Goal: Find specific page/section: Find specific page/section

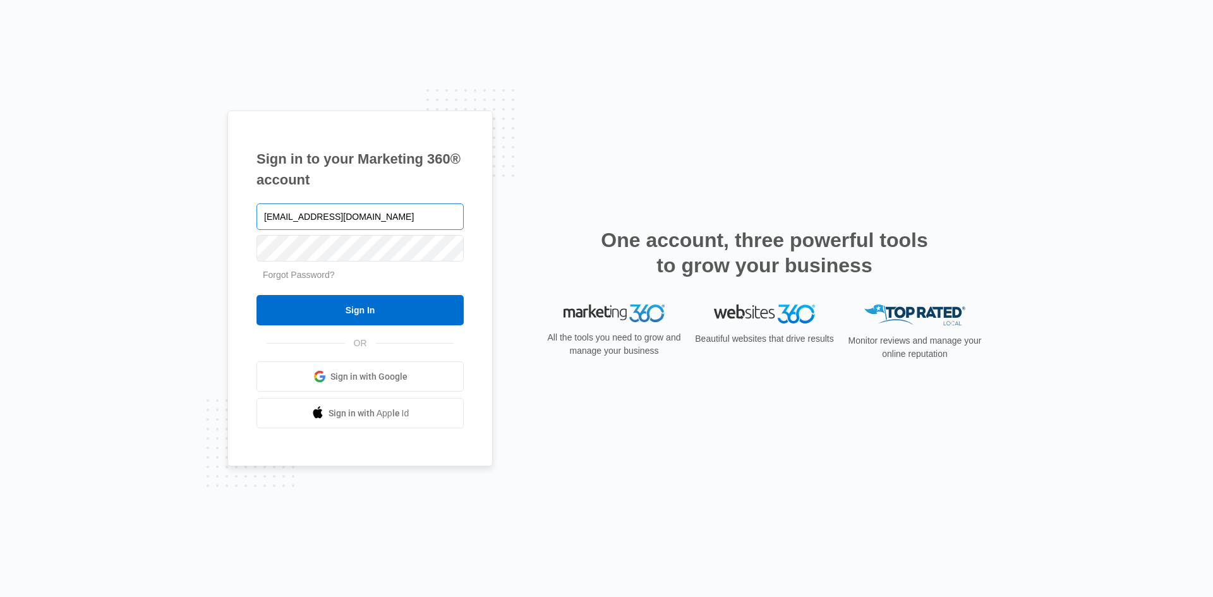
type input "[EMAIL_ADDRESS][DOMAIN_NAME]"
click at [256, 295] on input "Sign In" at bounding box center [359, 310] width 207 height 30
type input "[EMAIL_ADDRESS][DOMAIN_NAME]"
click at [256, 295] on input "Sign In" at bounding box center [359, 310] width 207 height 30
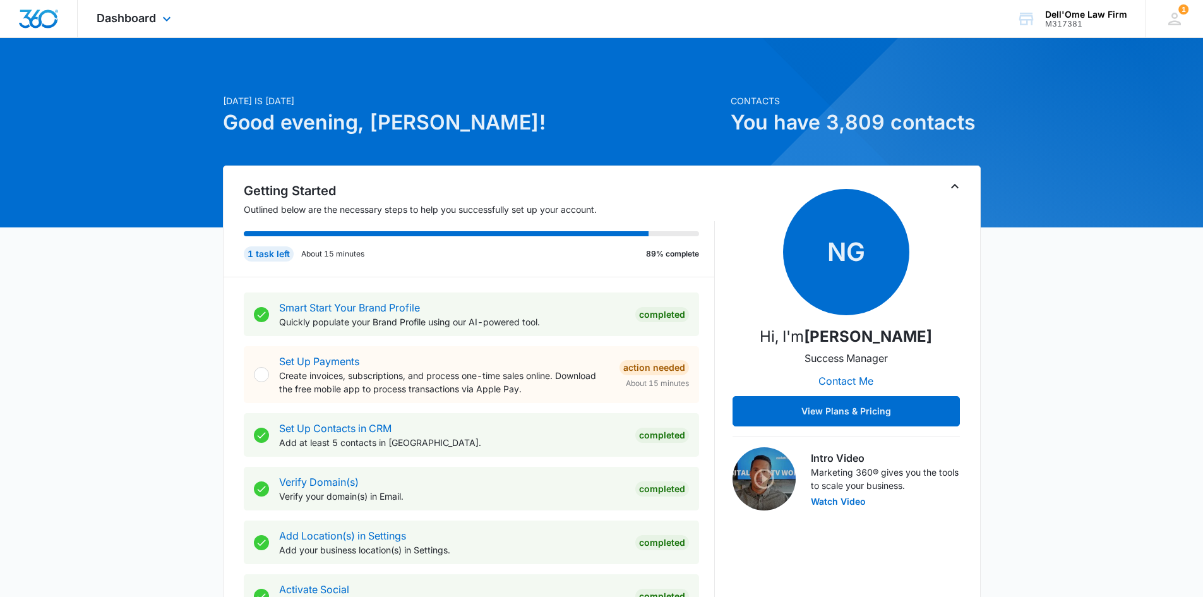
click at [173, 10] on div "Dashboard Apps Reputation Websites Forms CRM Email Social Payments POS Content …" at bounding box center [136, 18] width 116 height 37
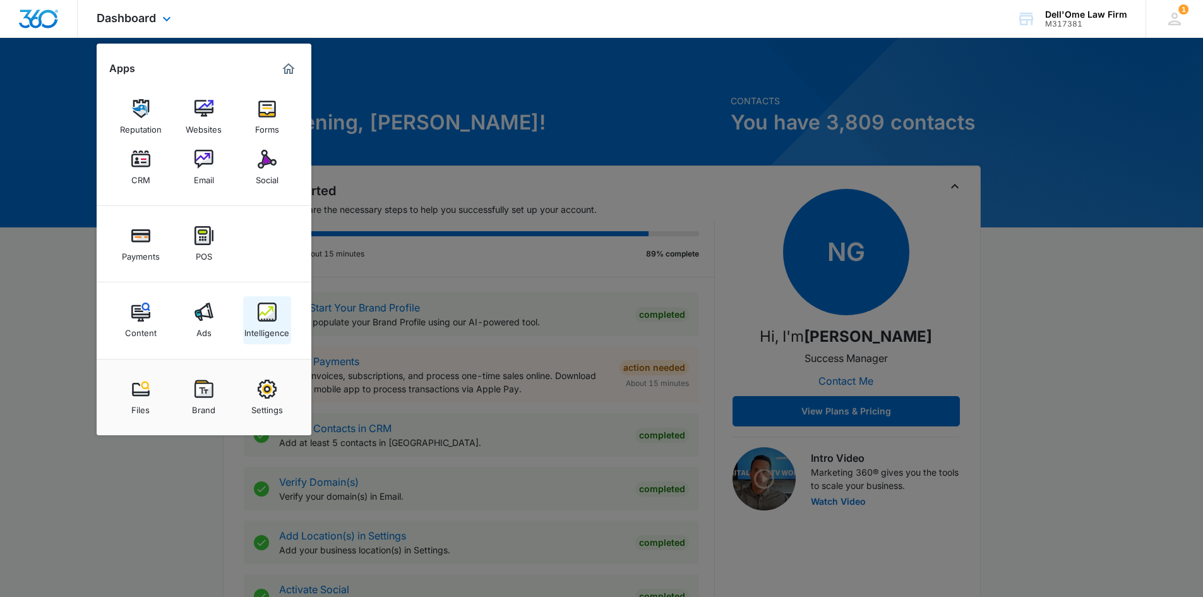
click at [284, 324] on div "Intelligence" at bounding box center [266, 330] width 45 height 16
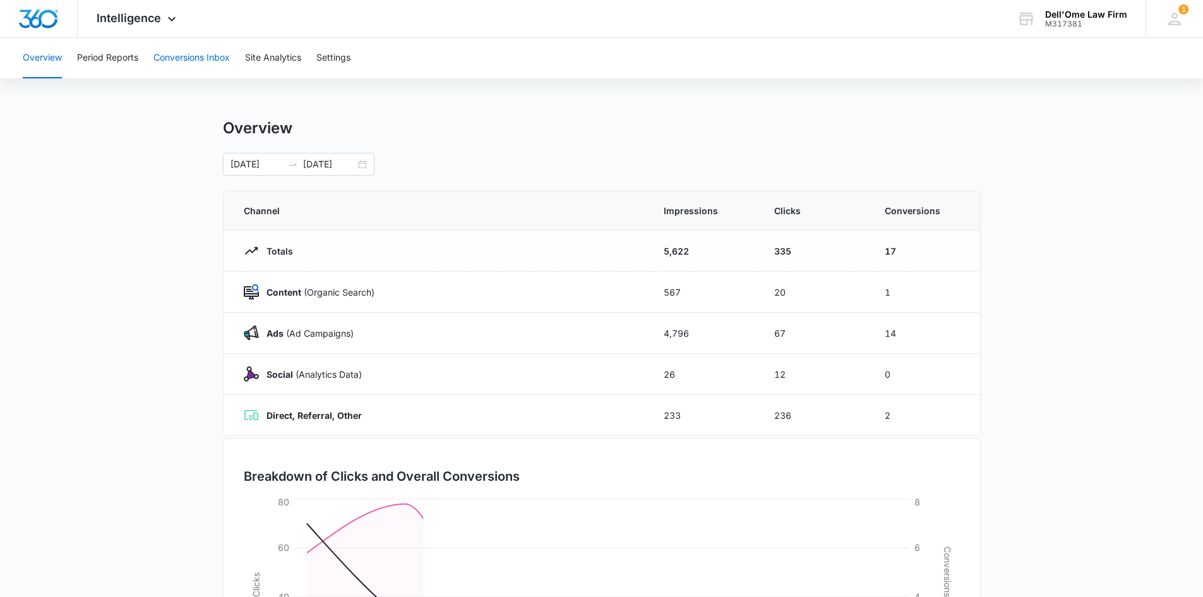
click at [215, 58] on button "Conversions Inbox" at bounding box center [191, 58] width 76 height 40
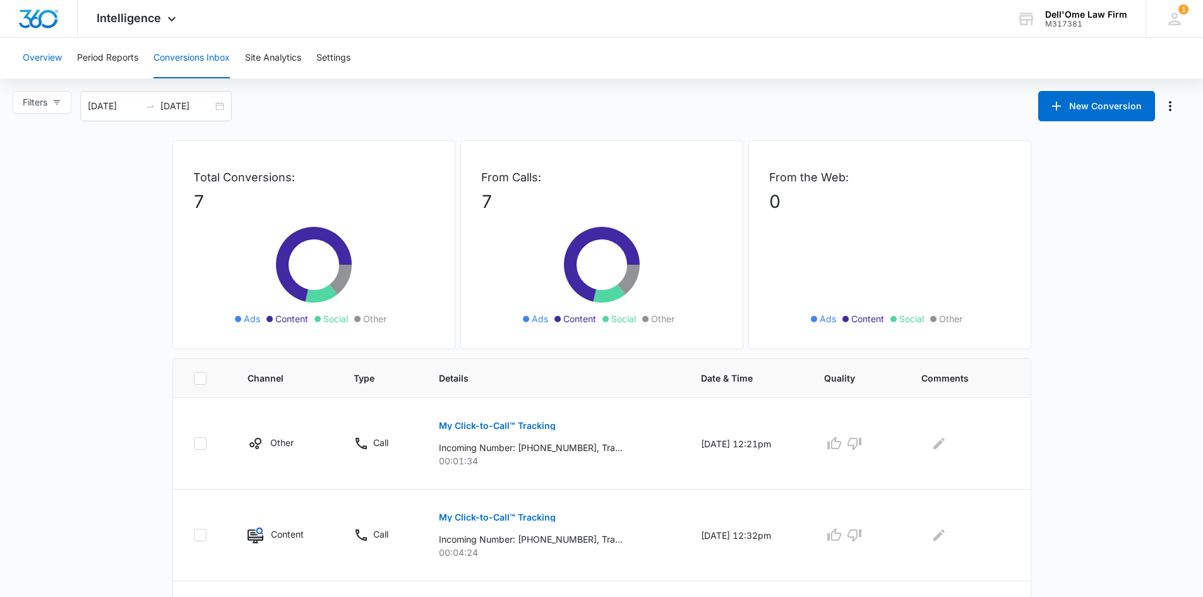
click at [41, 56] on button "Overview" at bounding box center [42, 58] width 39 height 40
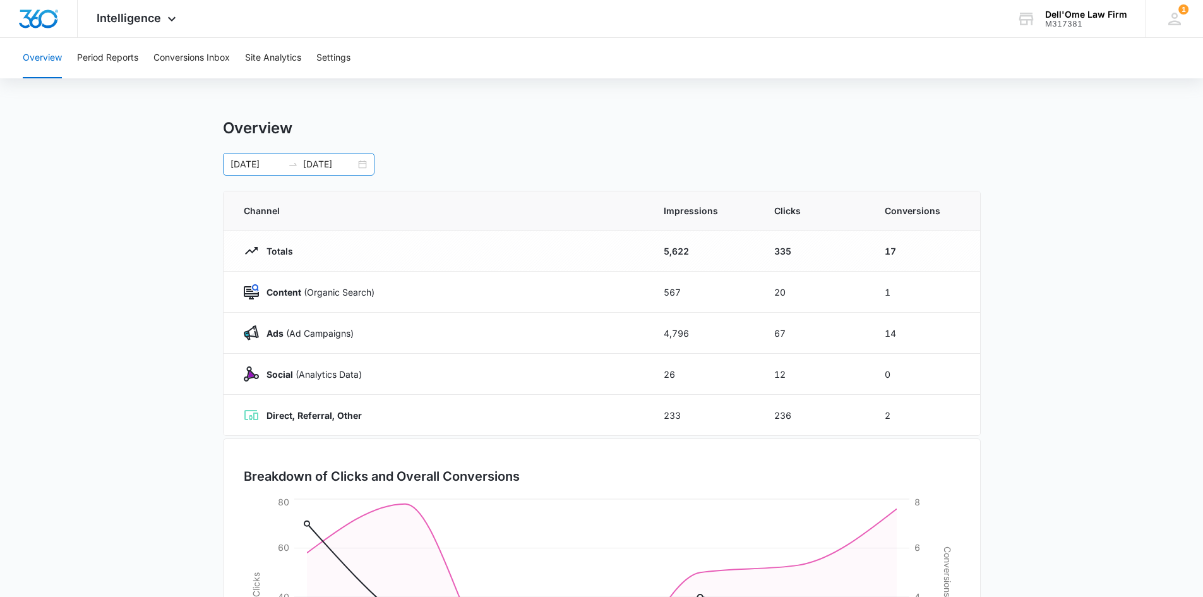
click at [321, 169] on input "03/05/2025" at bounding box center [329, 164] width 52 height 14
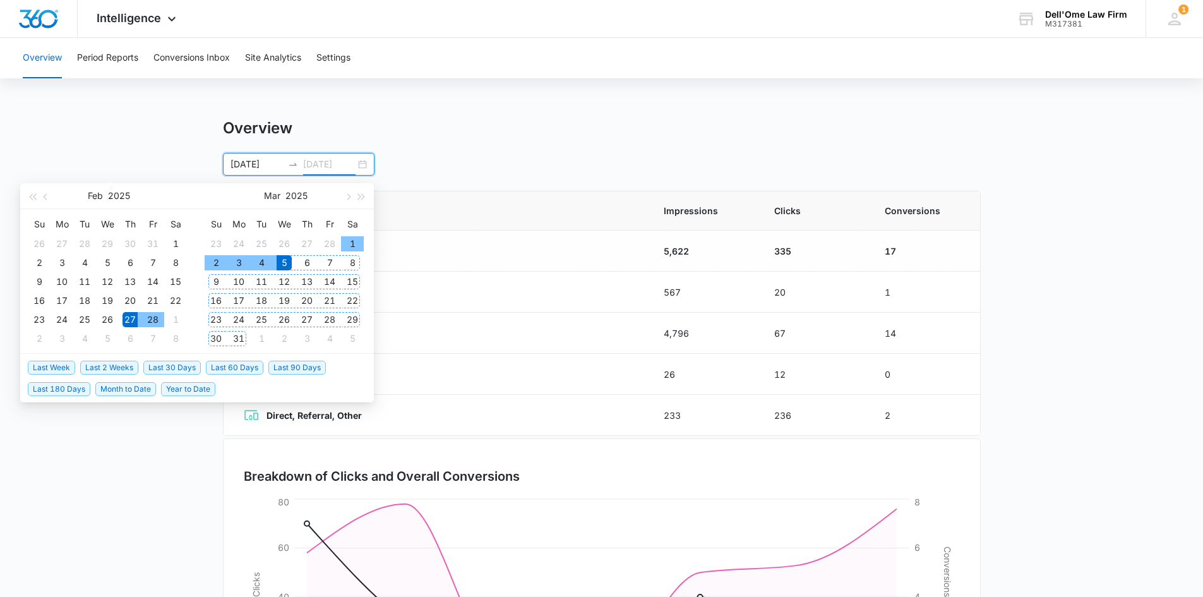
type input "03/05/2025"
click at [54, 371] on span "Last Week" at bounding box center [51, 368] width 47 height 14
type input "09/29/2025"
type input "10/06/2025"
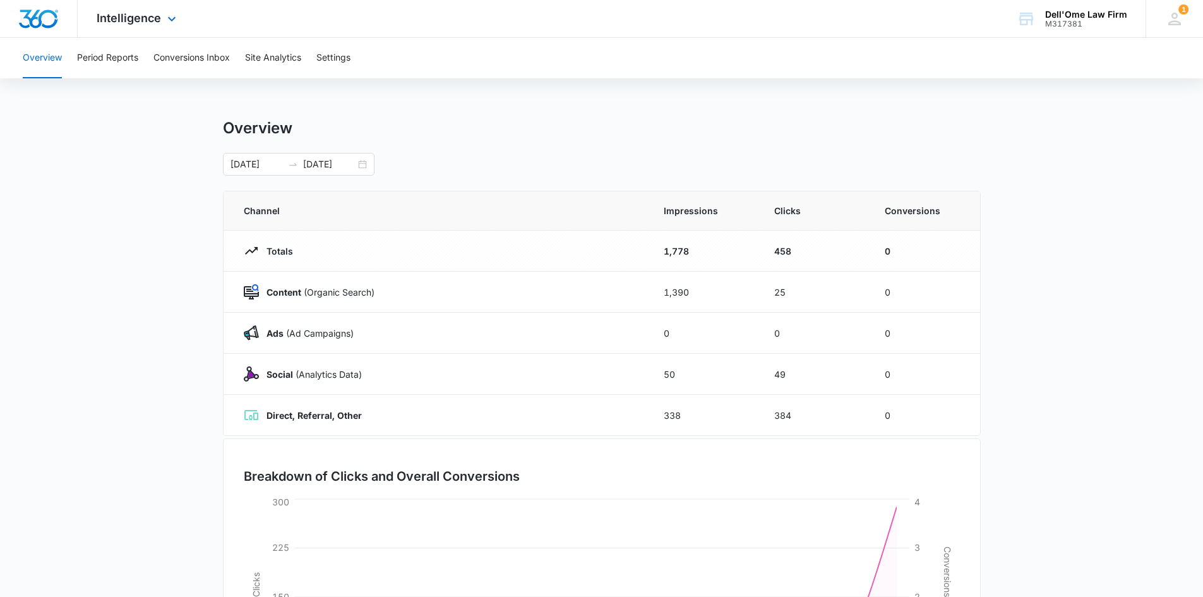
click at [171, 8] on div "Intelligence Apps Reputation Websites Forms CRM Email Social Payments POS Conte…" at bounding box center [138, 18] width 121 height 37
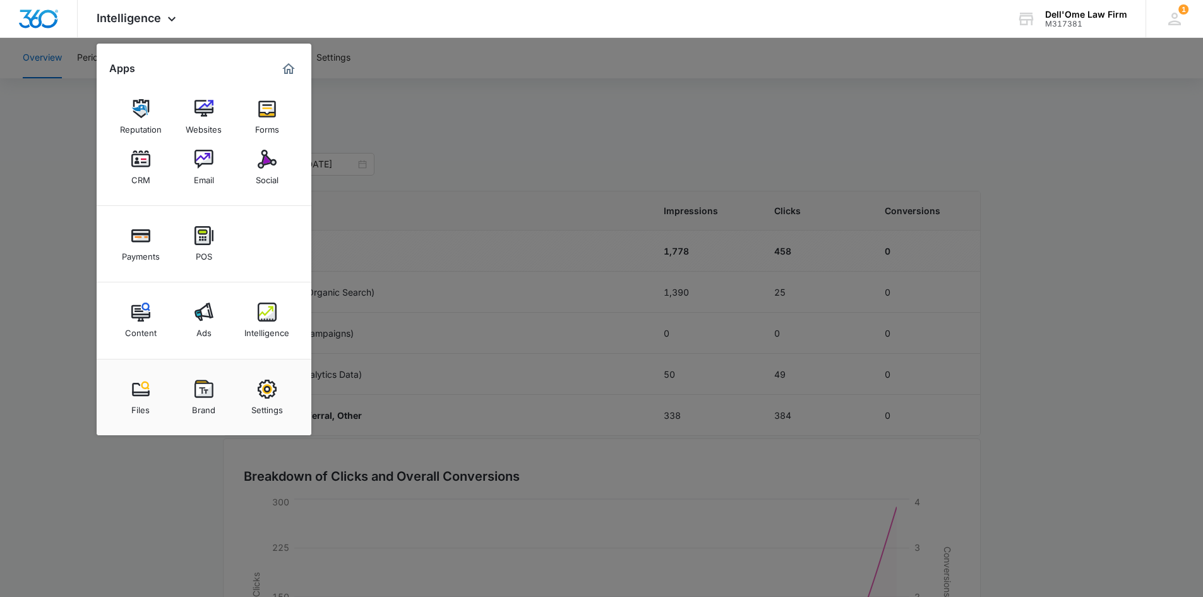
click at [131, 172] on div "CRM" at bounding box center [140, 177] width 19 height 16
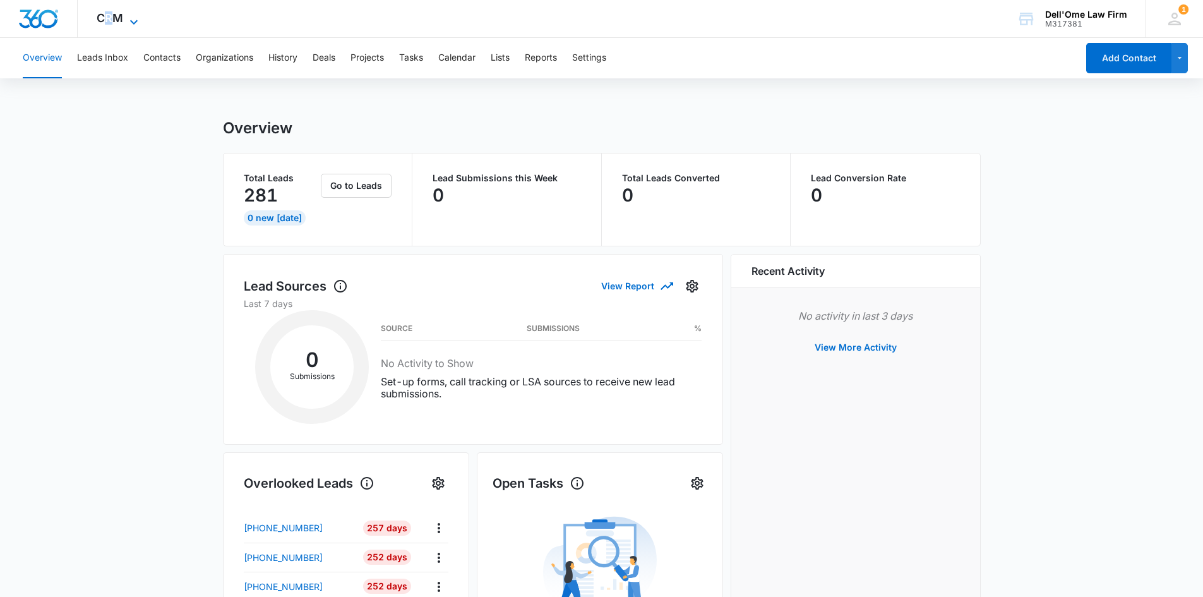
click at [109, 15] on span "CRM" at bounding box center [110, 17] width 27 height 13
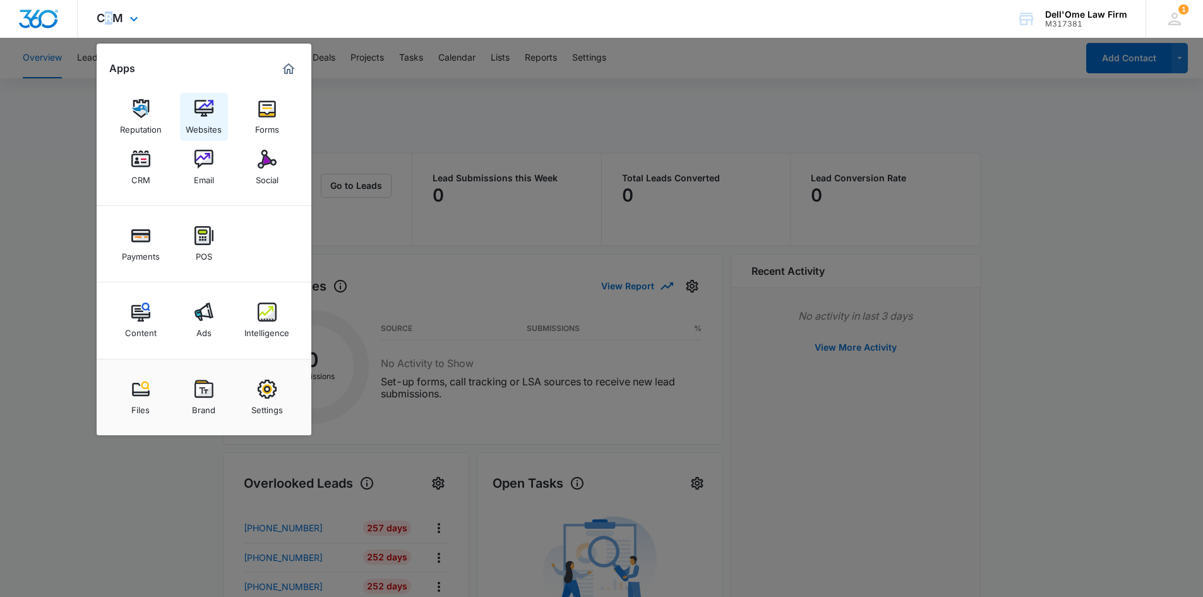
click at [205, 116] on img at bounding box center [204, 108] width 19 height 19
